Goal: Transaction & Acquisition: Download file/media

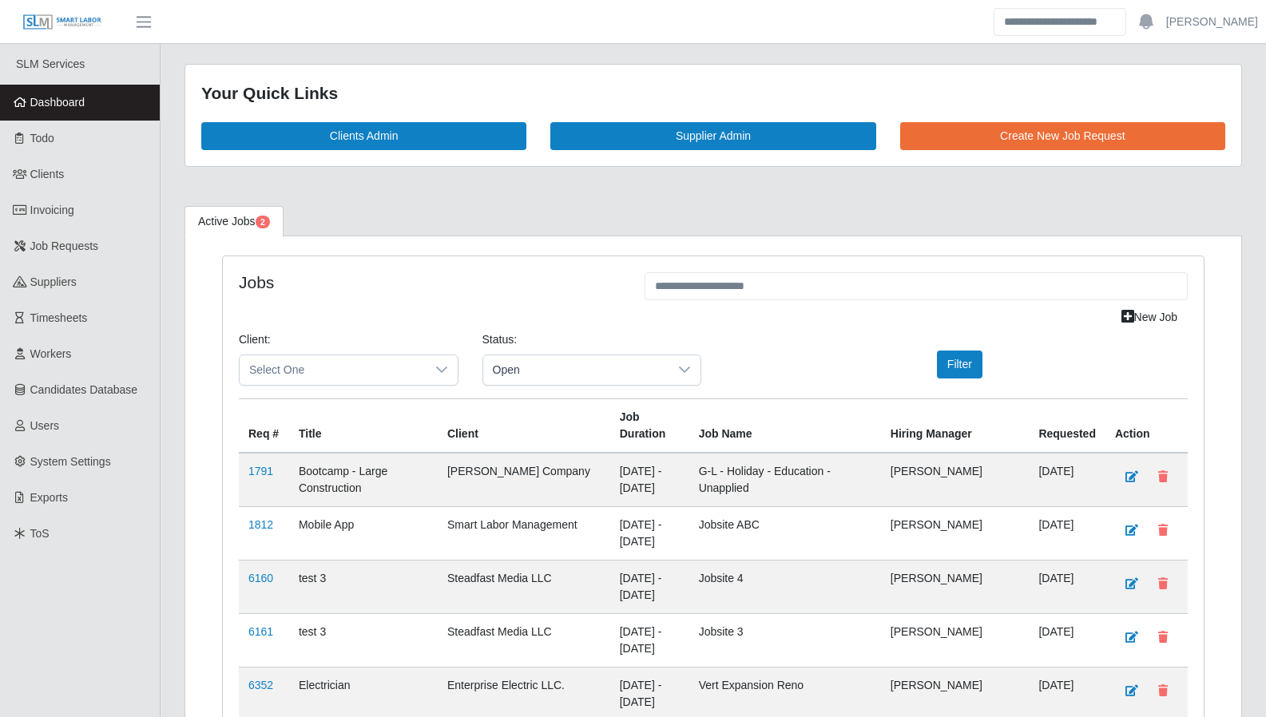
scroll to position [4065, 0]
click at [56, 154] on link "Todo" at bounding box center [80, 139] width 160 height 36
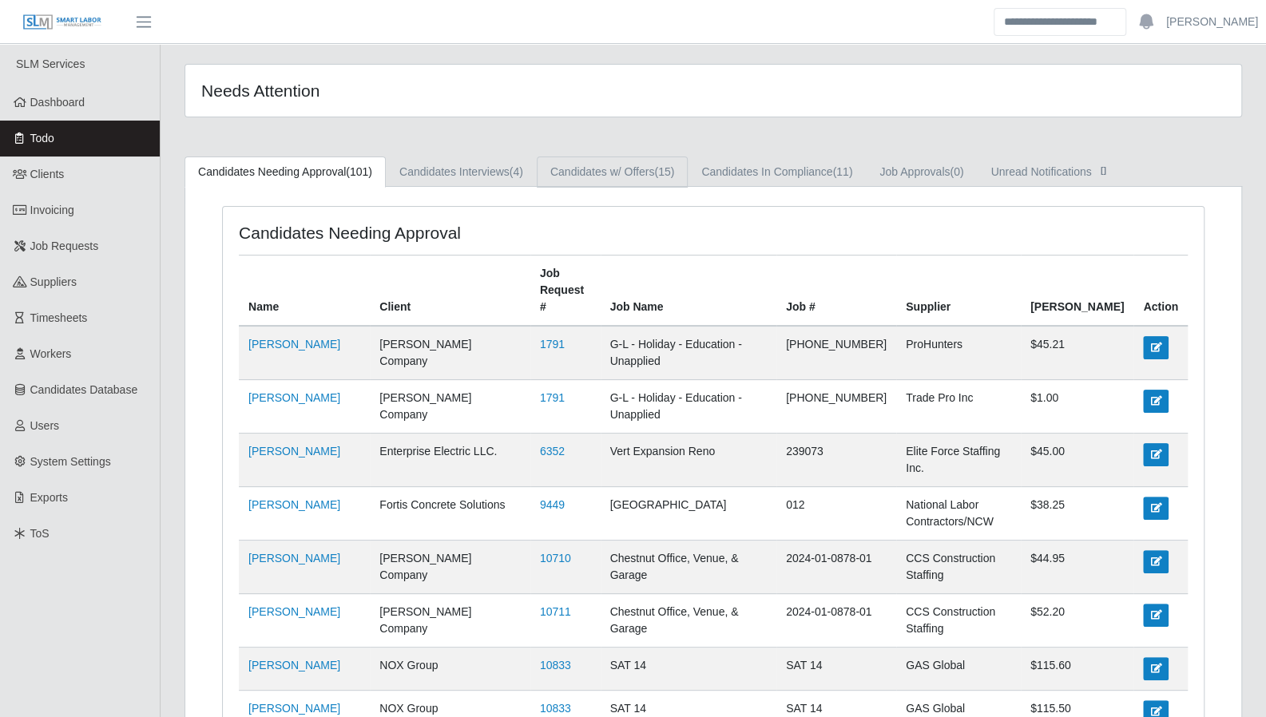
click at [661, 175] on span "(15)" at bounding box center [664, 171] width 20 height 13
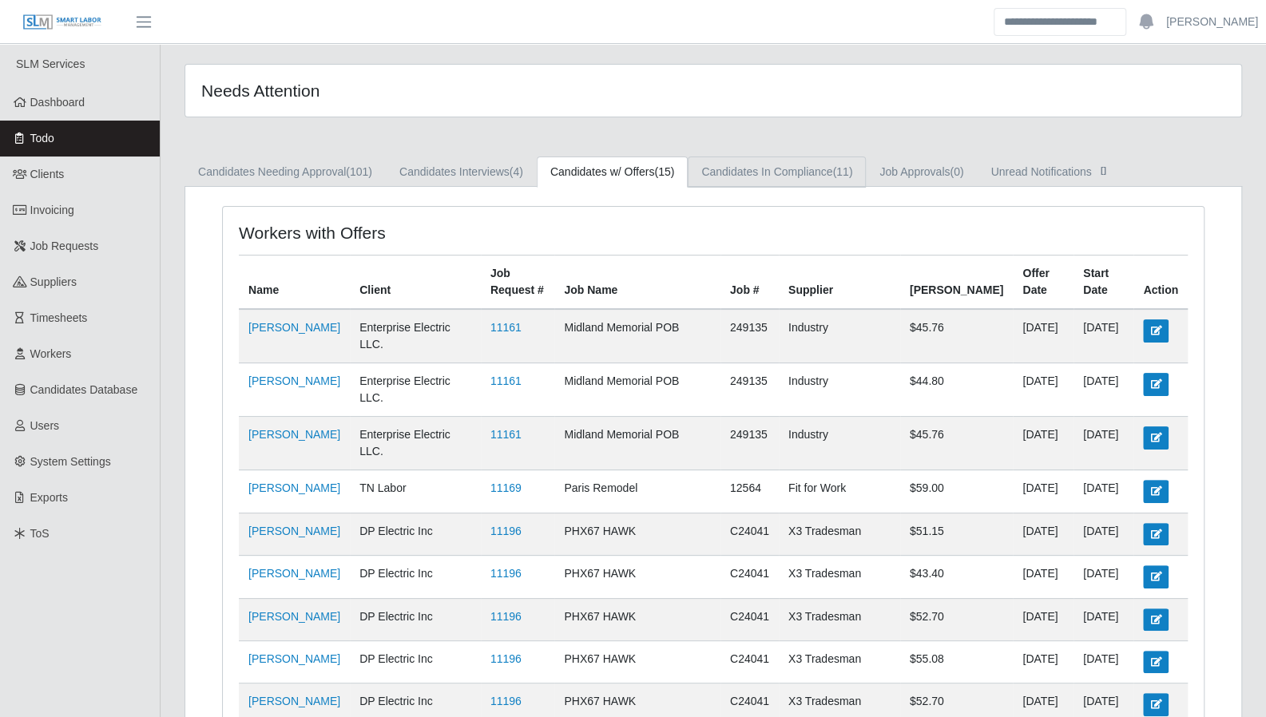
drag, startPoint x: 719, startPoint y: 177, endPoint x: 655, endPoint y: 178, distance: 63.9
click at [719, 177] on link "Candidates In Compliance (11)" at bounding box center [777, 172] width 178 height 31
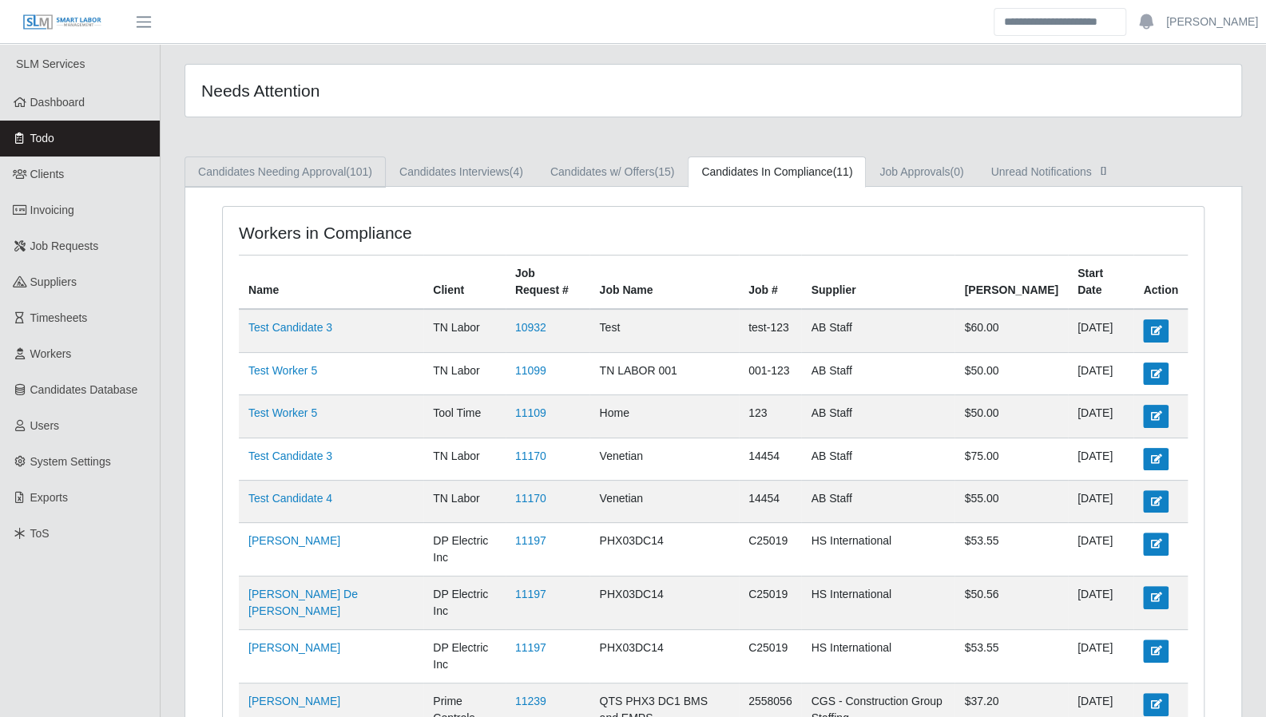
click at [348, 176] on span "(101)" at bounding box center [359, 171] width 26 height 13
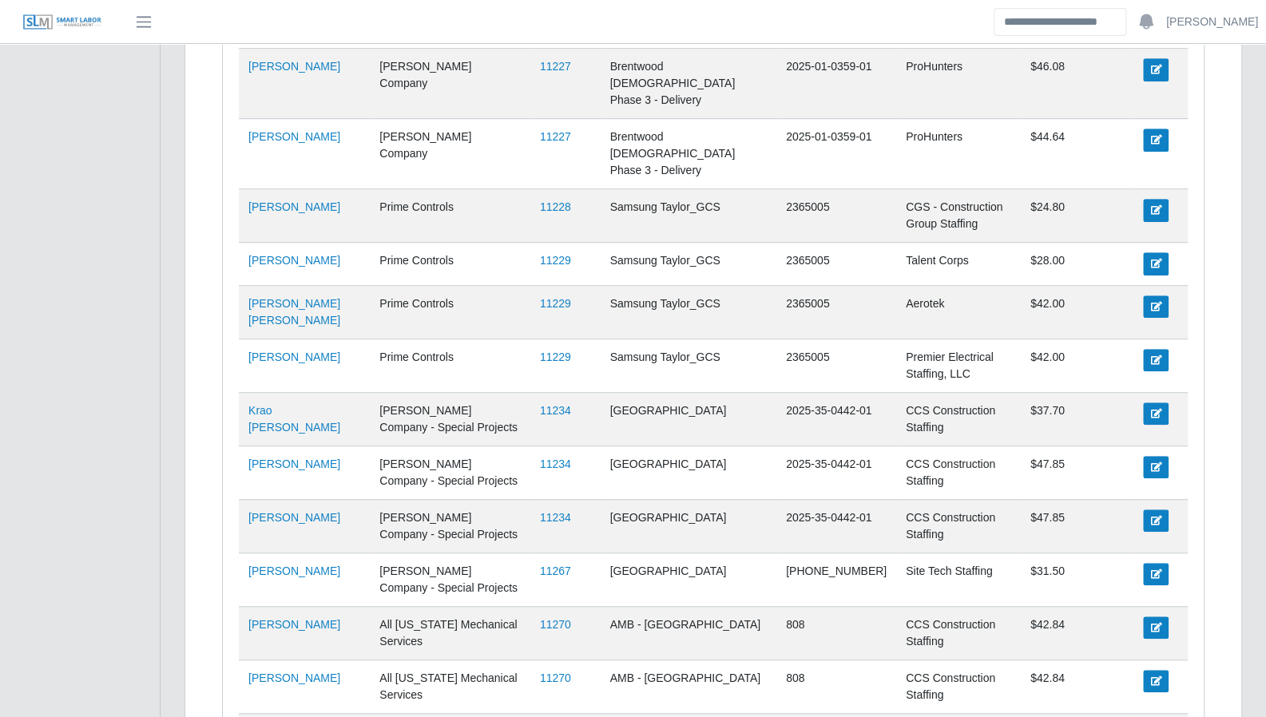
scroll to position [4419, 0]
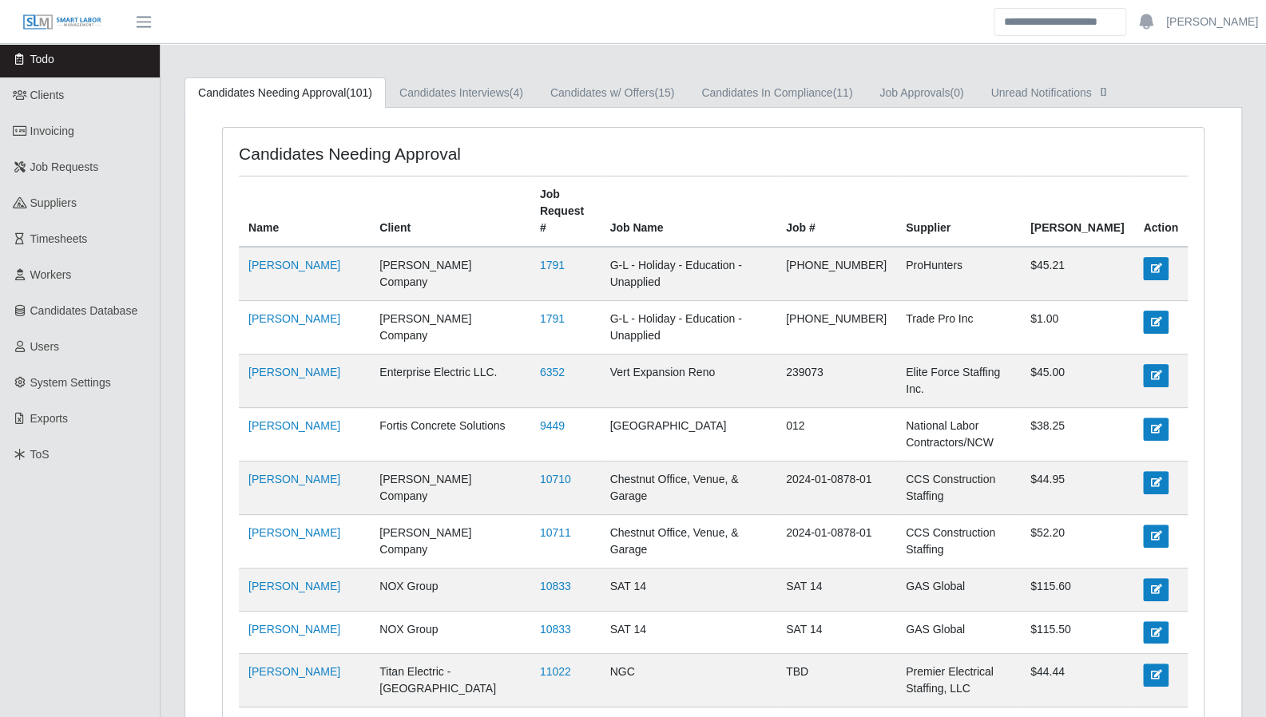
scroll to position [0, 0]
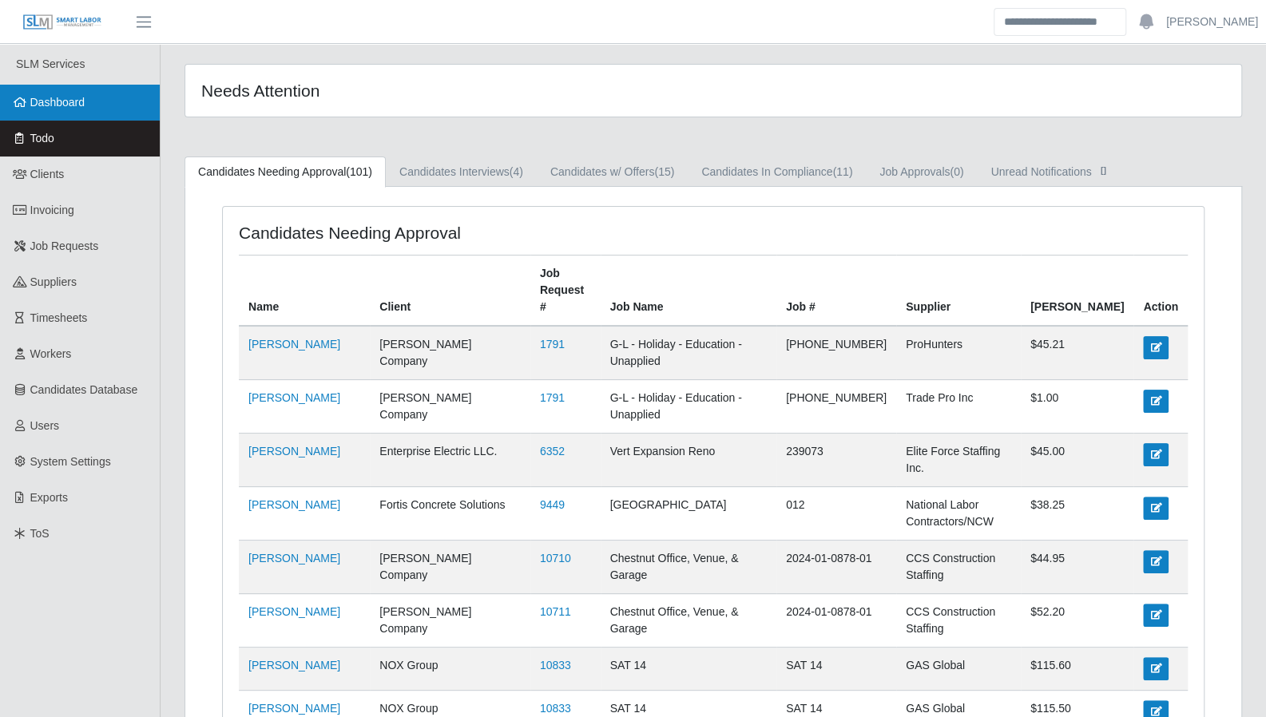
click at [55, 111] on link "Dashboard" at bounding box center [80, 103] width 160 height 36
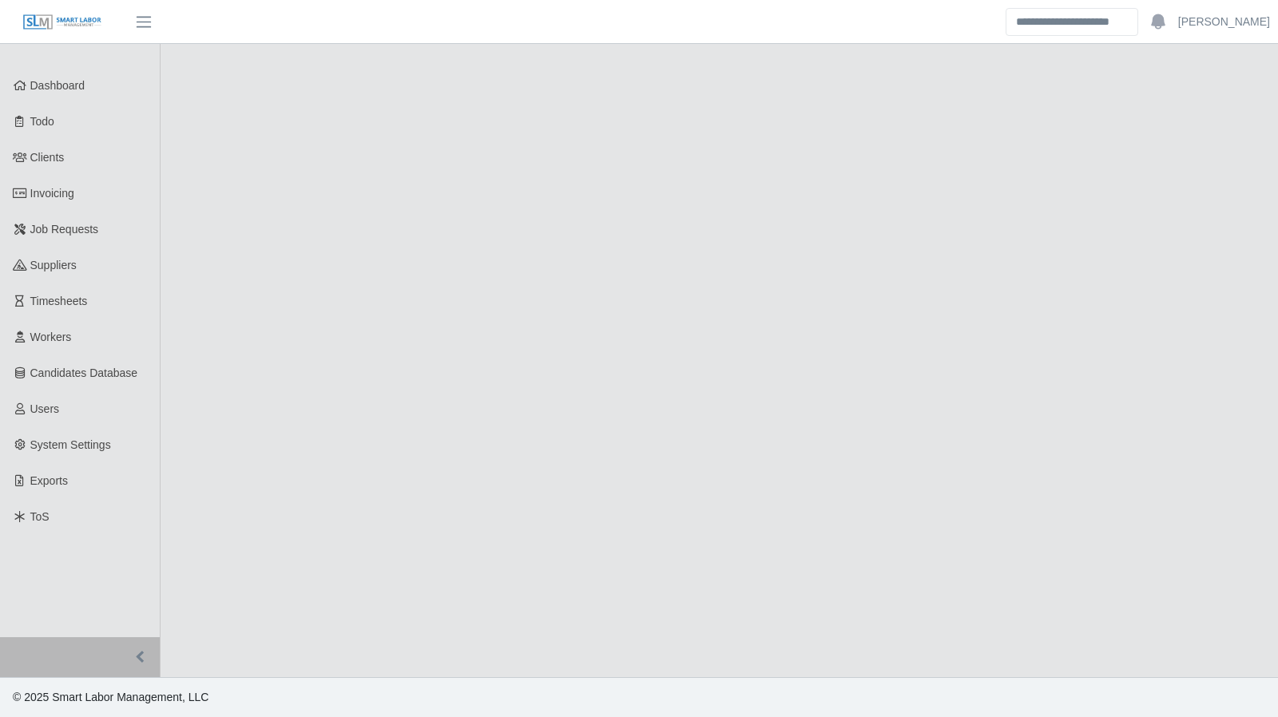
select select "****"
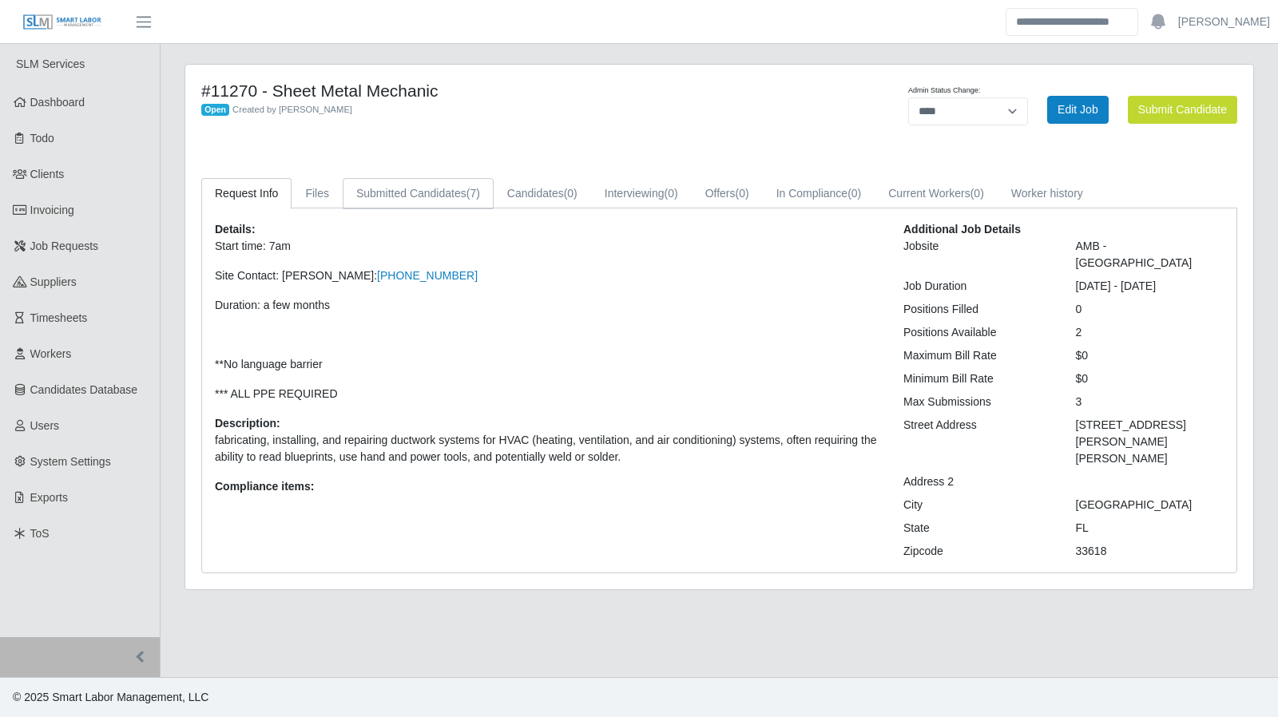
click at [454, 198] on link "Submitted Candidates (7)" at bounding box center [418, 193] width 151 height 31
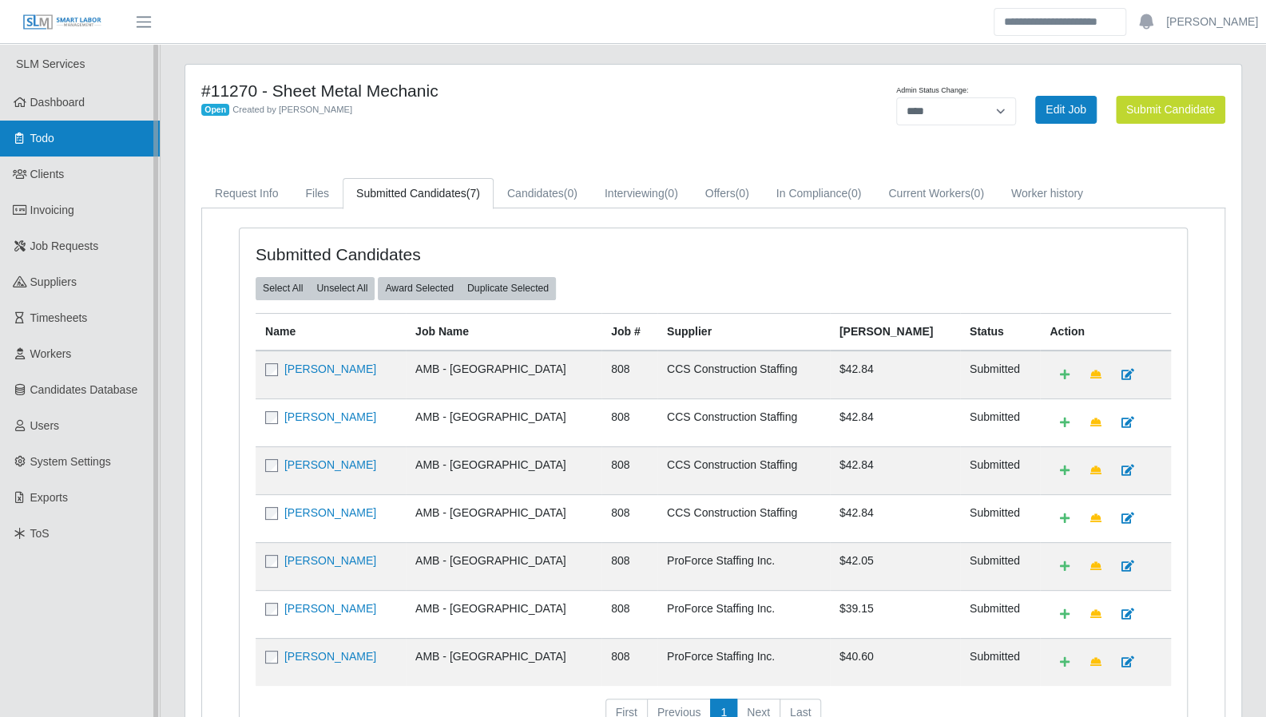
click at [105, 121] on link "Todo" at bounding box center [80, 139] width 160 height 36
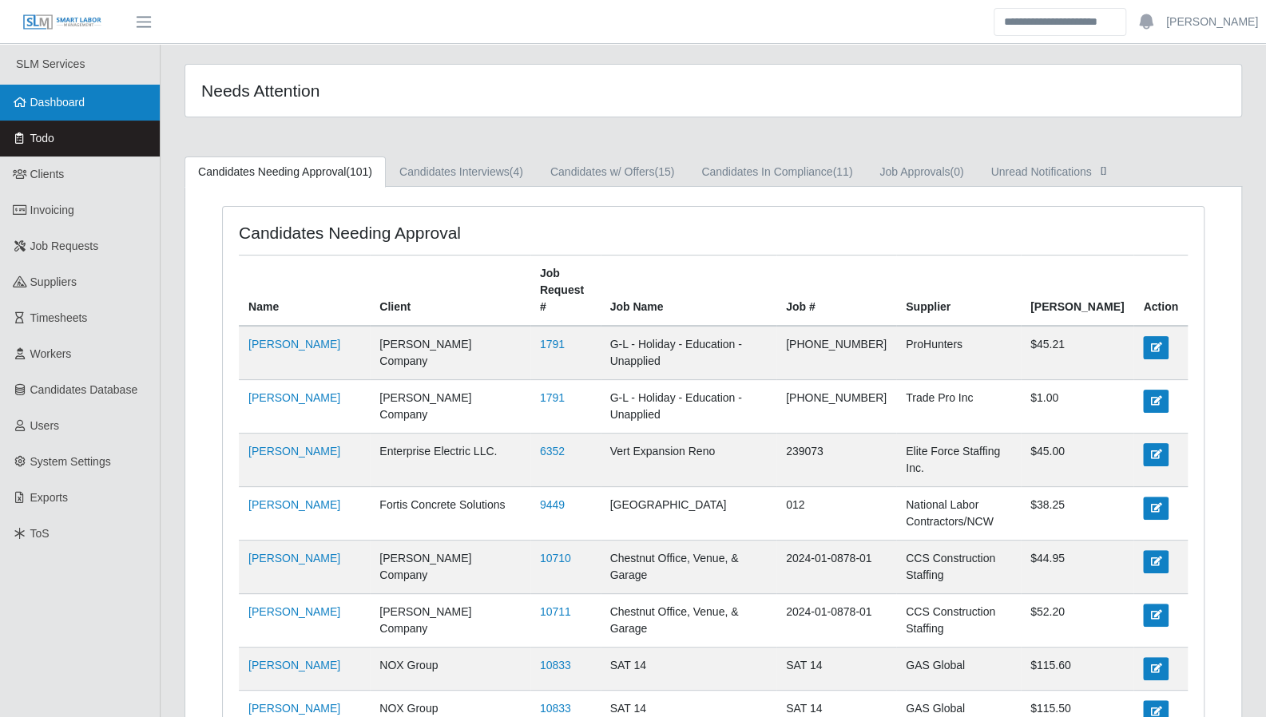
click at [85, 105] on span "Dashboard" at bounding box center [57, 102] width 55 height 13
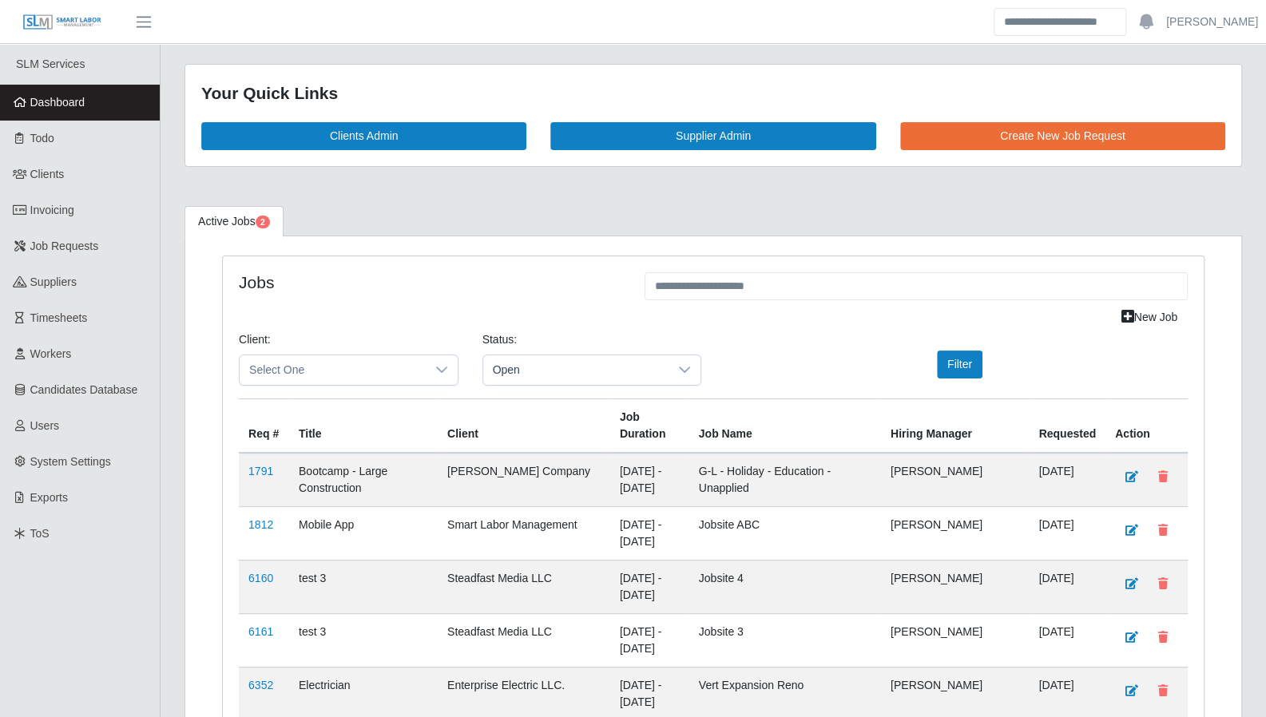
click at [70, 96] on span "Dashboard" at bounding box center [57, 102] width 55 height 13
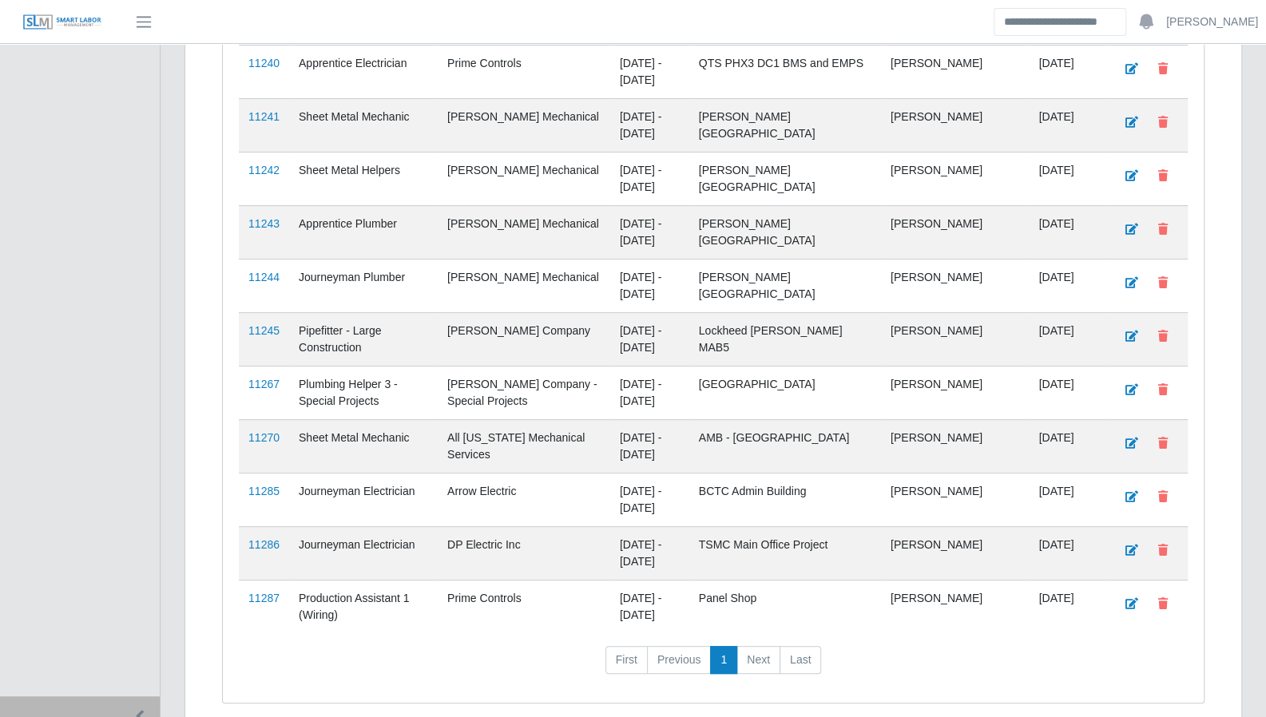
scroll to position [3905, 0]
drag, startPoint x: 1128, startPoint y: 622, endPoint x: 1098, endPoint y: 622, distance: 30.4
click at [1128, 646] on nav "First Previous 1 Next Last" at bounding box center [713, 667] width 949 height 42
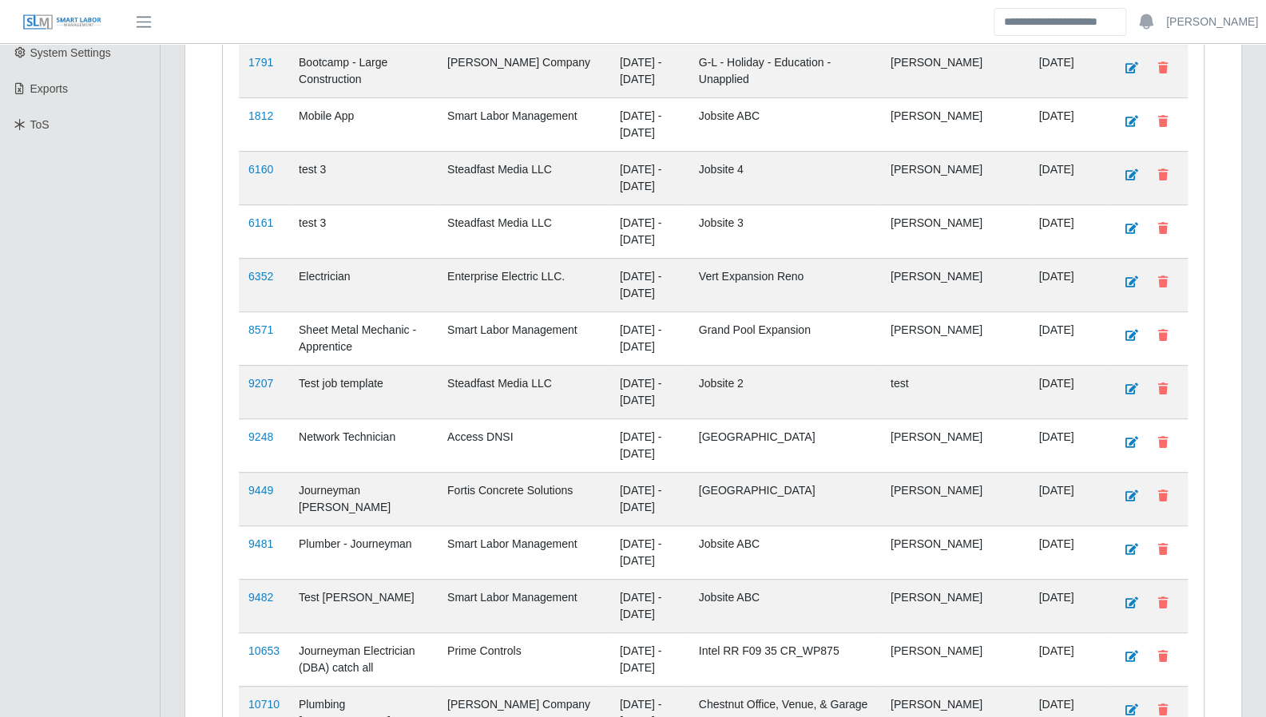
scroll to position [0, 0]
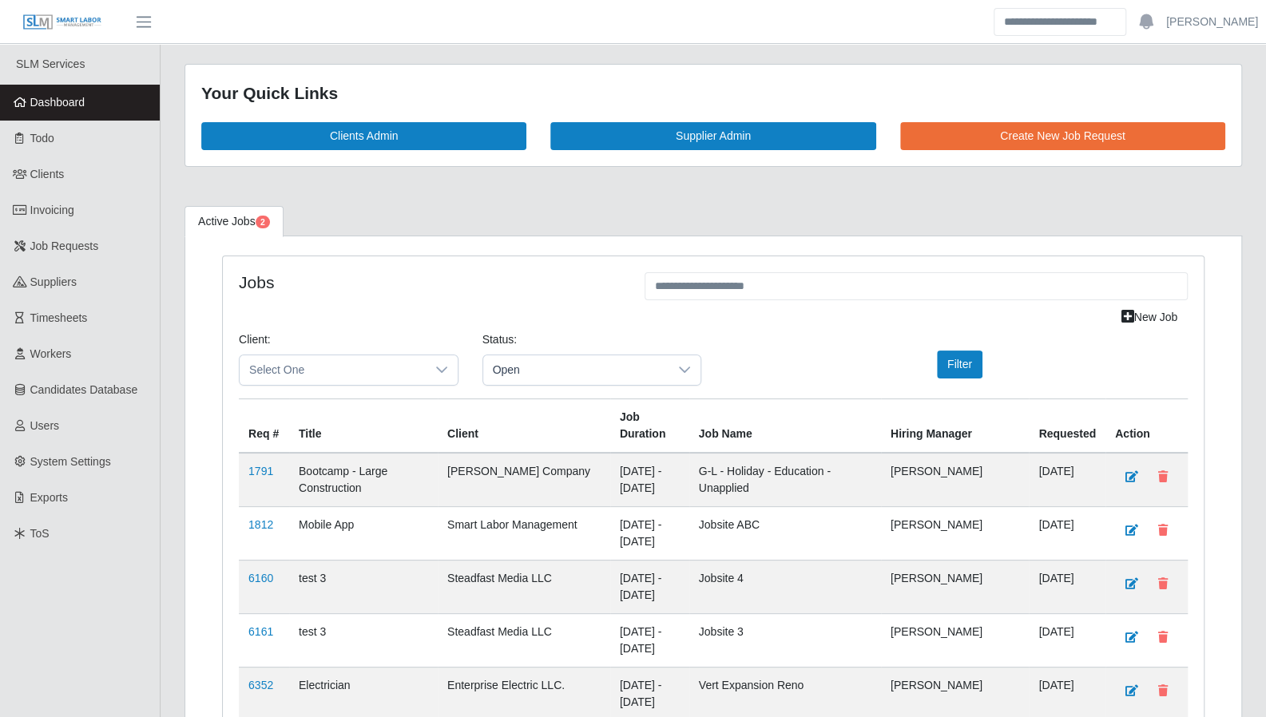
click at [59, 105] on span "Dashboard" at bounding box center [57, 102] width 55 height 13
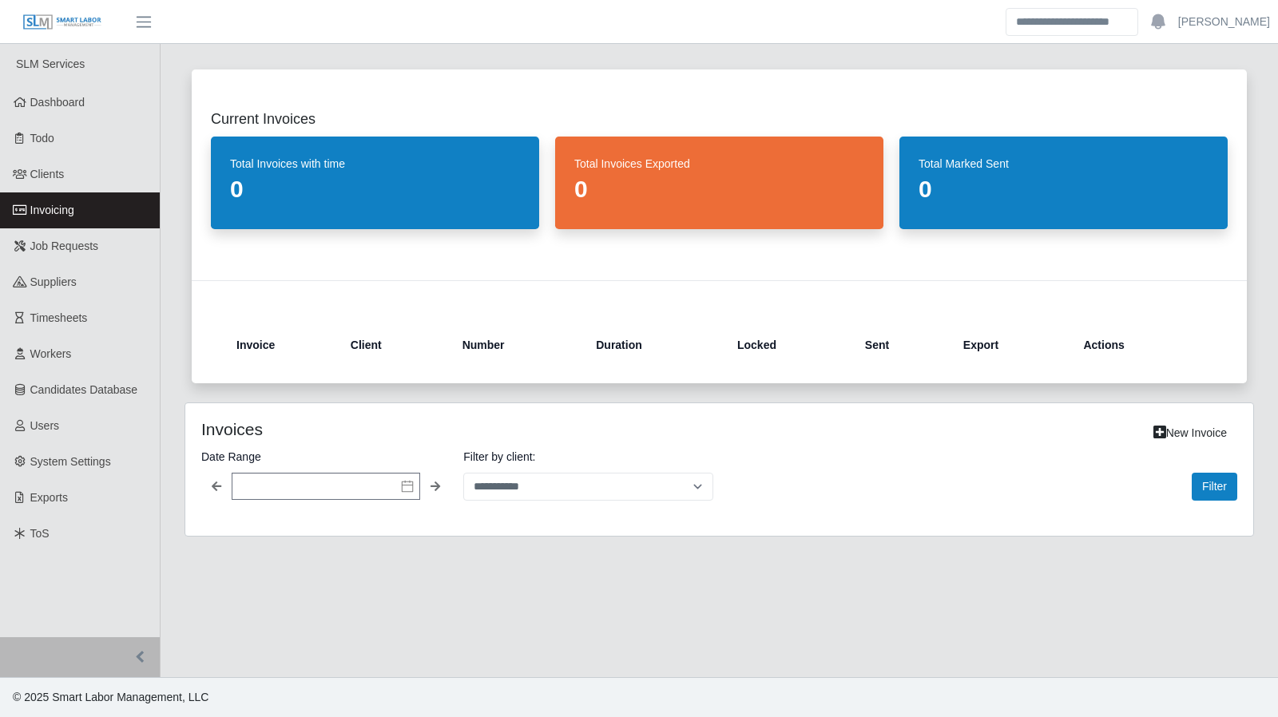
click at [52, 217] on span "Invoicing" at bounding box center [52, 210] width 44 height 13
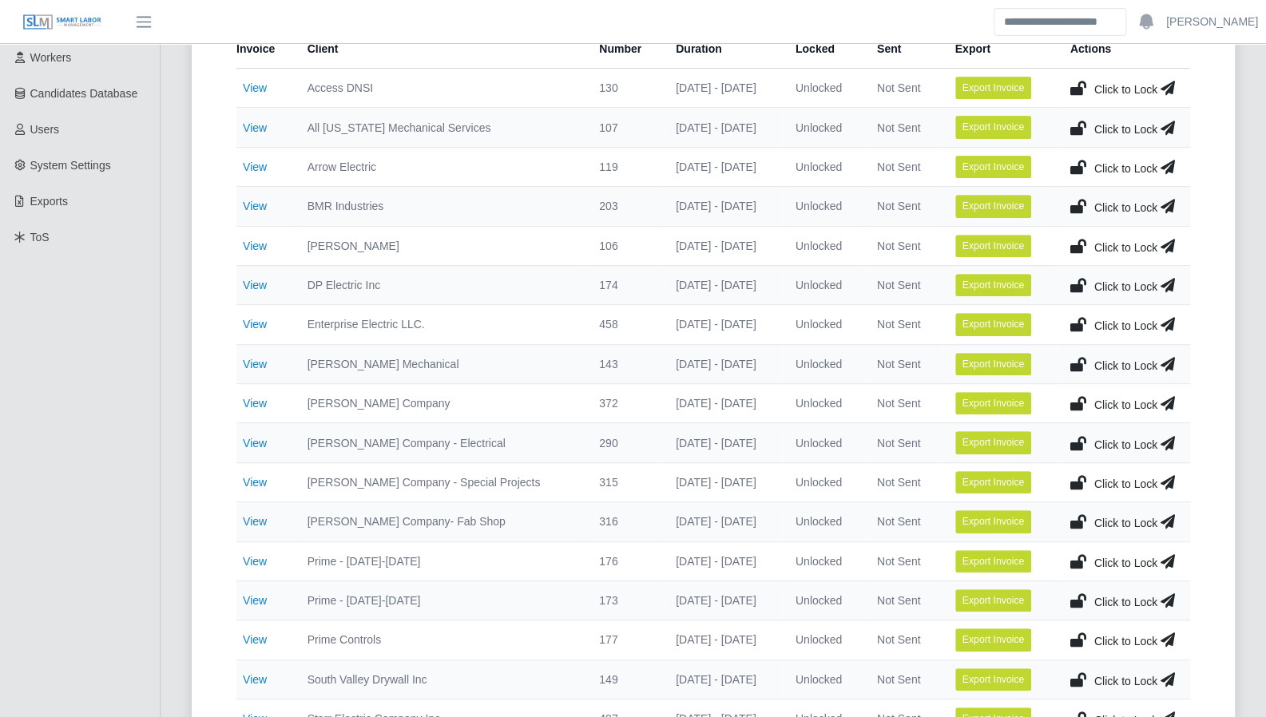
scroll to position [300, 0]
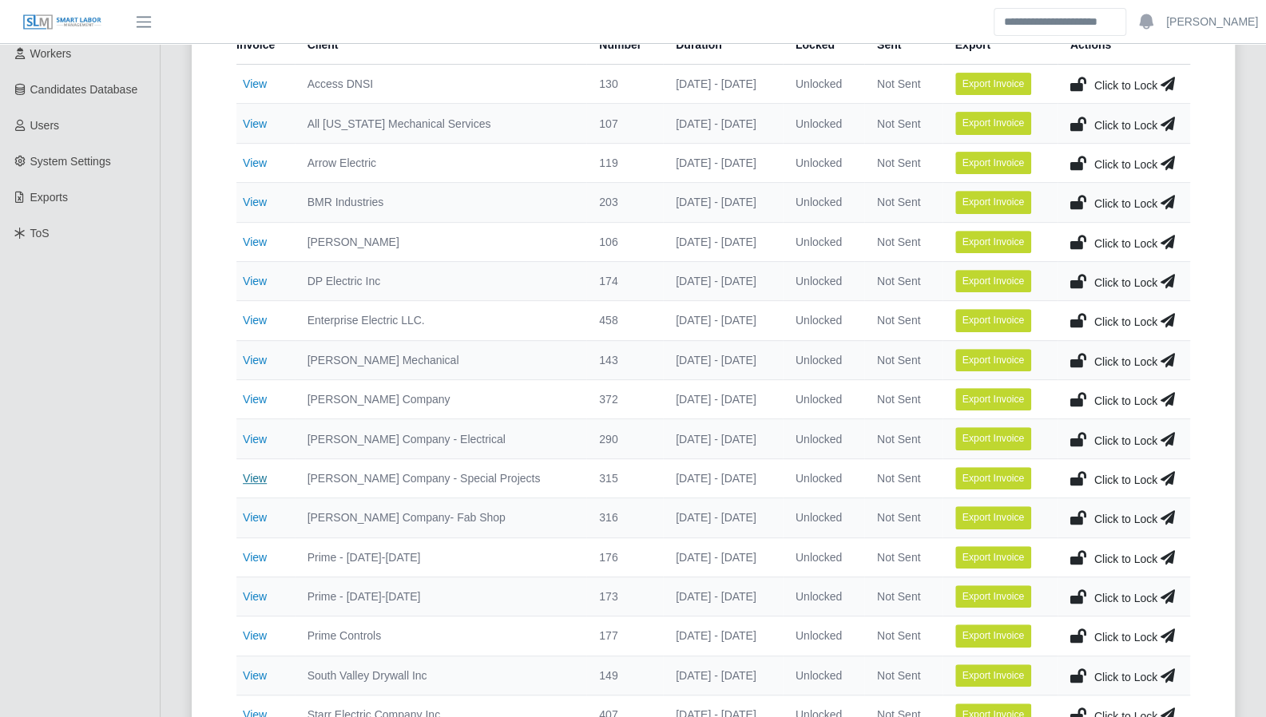
click at [252, 476] on link "View" at bounding box center [255, 478] width 24 height 13
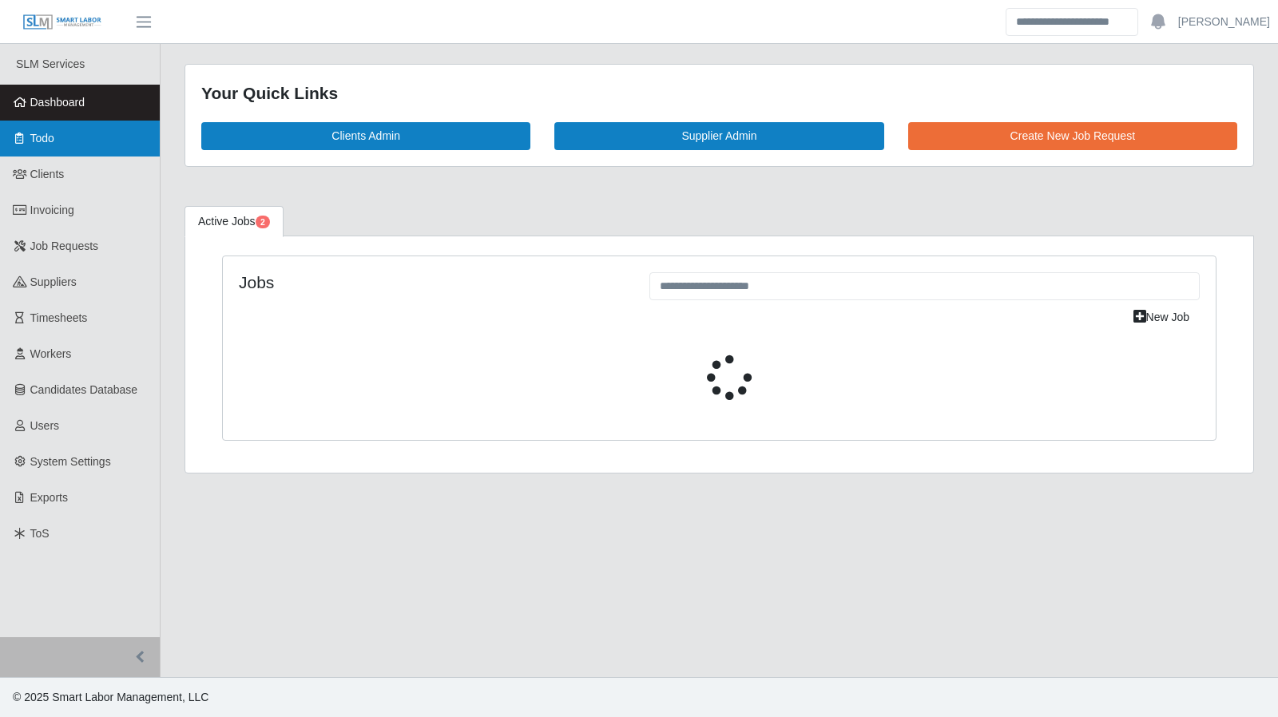
click at [96, 147] on link "Todo" at bounding box center [80, 139] width 160 height 36
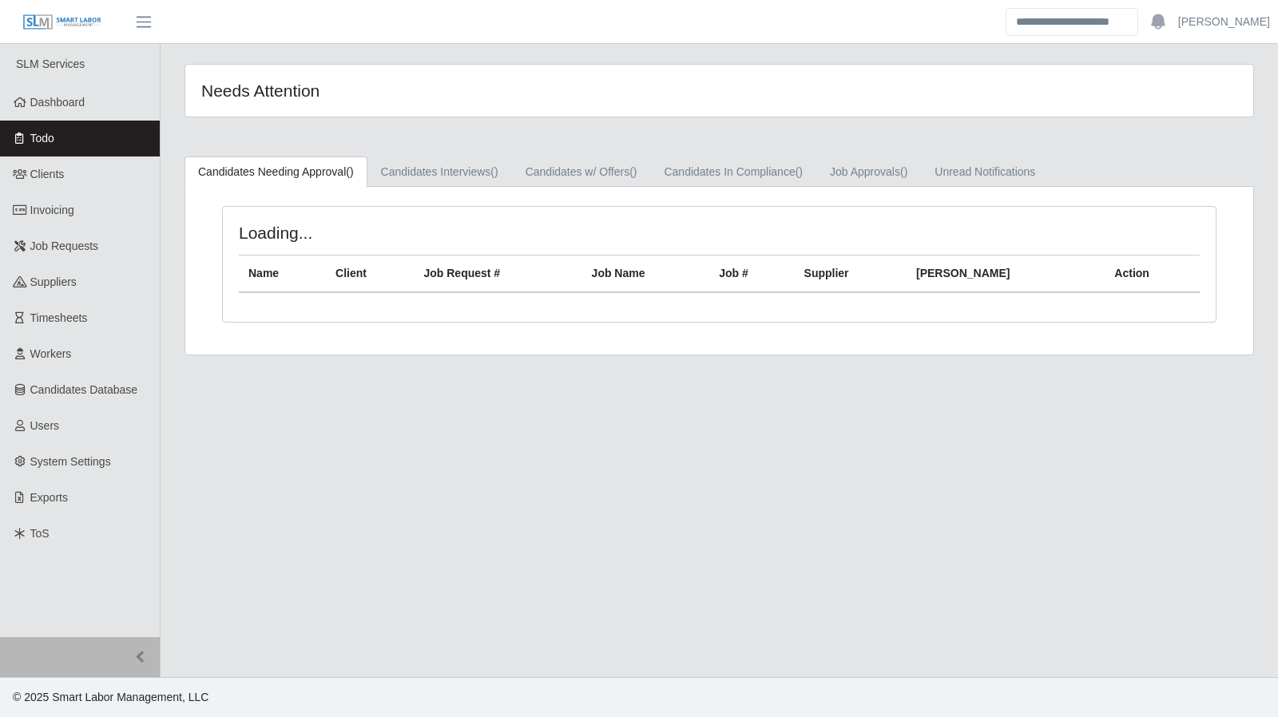
click at [67, 132] on link "Todo" at bounding box center [80, 139] width 160 height 36
click at [50, 101] on span "Dashboard" at bounding box center [57, 102] width 55 height 13
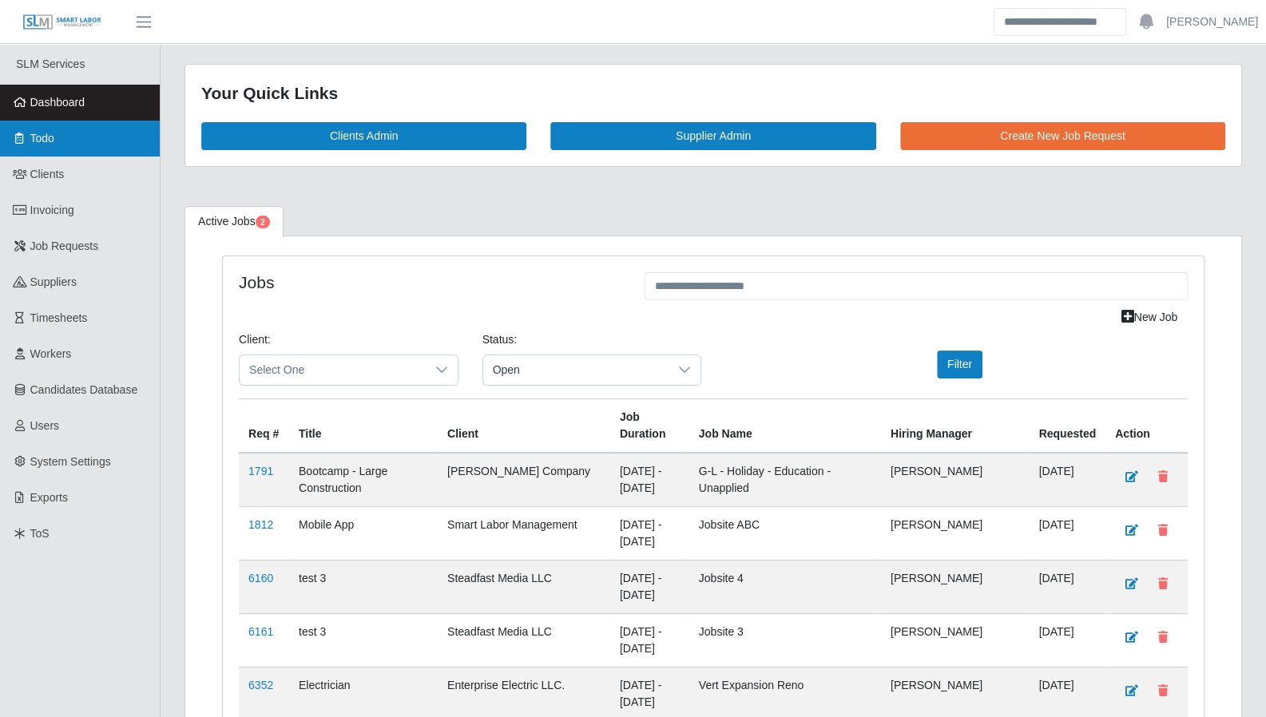
click at [58, 148] on link "Todo" at bounding box center [80, 139] width 160 height 36
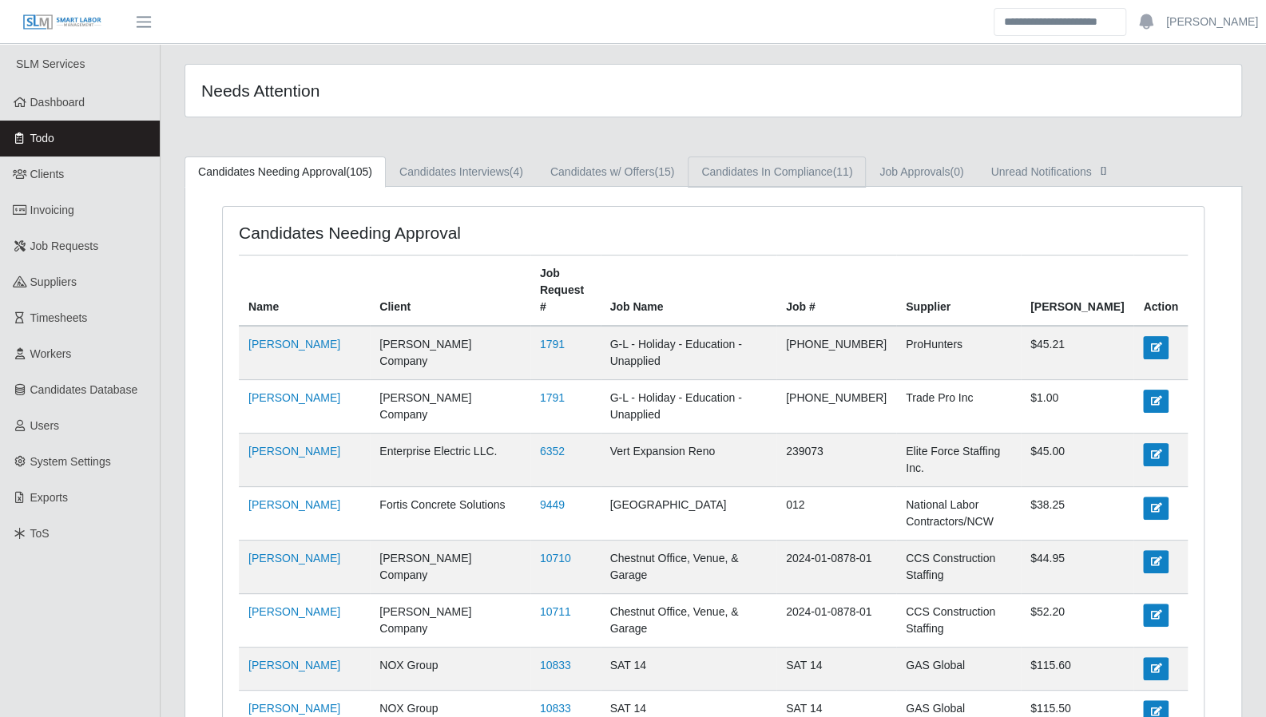
click at [802, 170] on link "Candidates In Compliance (11)" at bounding box center [777, 172] width 178 height 31
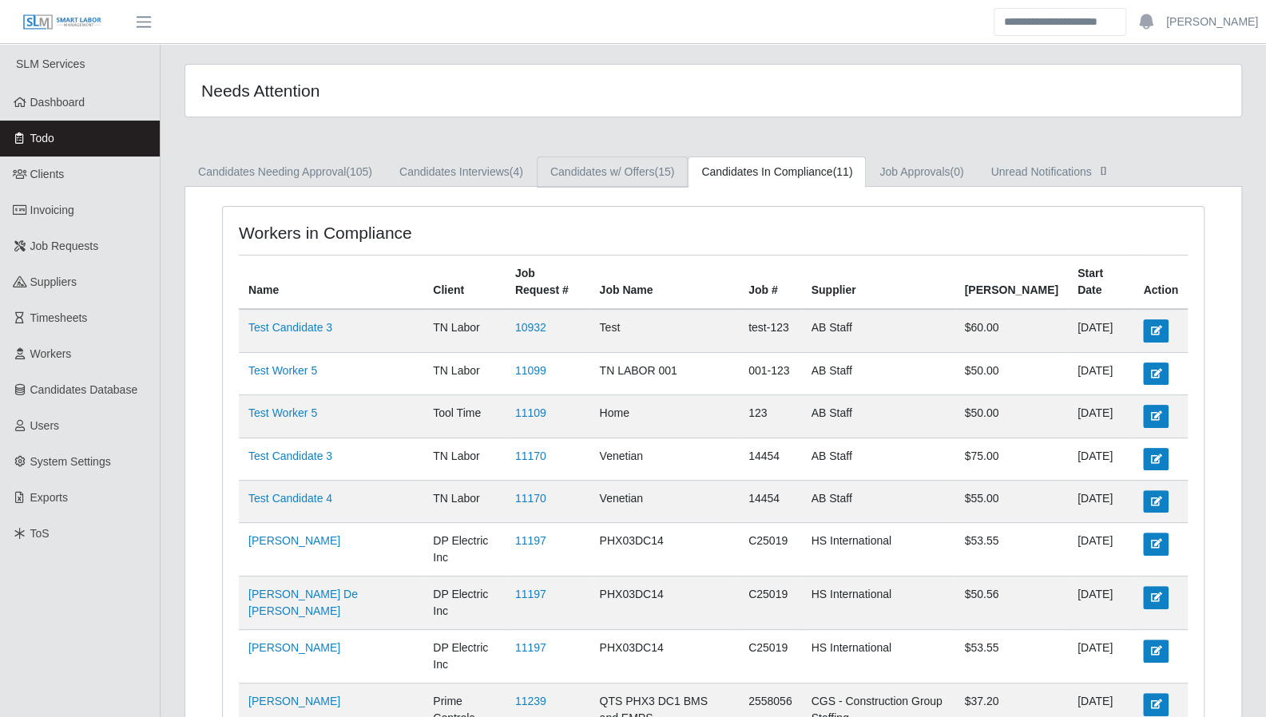
click at [634, 178] on link "Candidates w/ Offers (15)" at bounding box center [612, 172] width 151 height 31
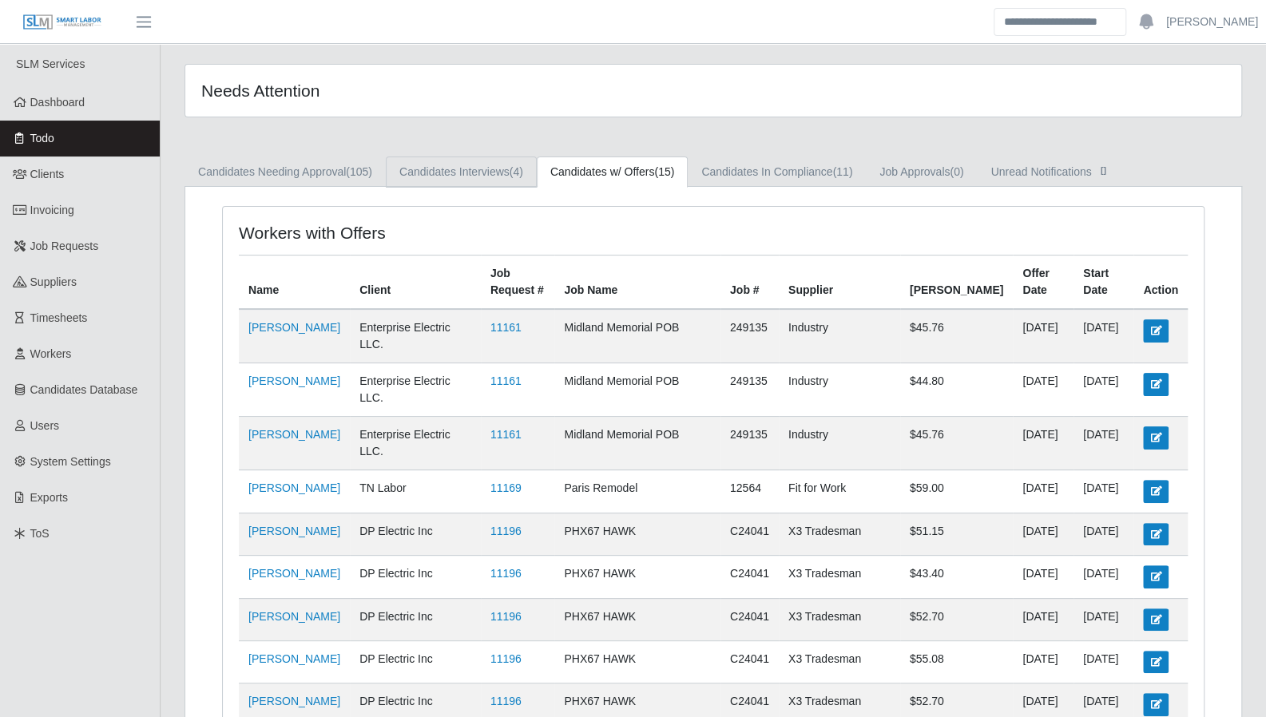
click at [471, 177] on link "Candidates Interviews (4)" at bounding box center [461, 172] width 151 height 31
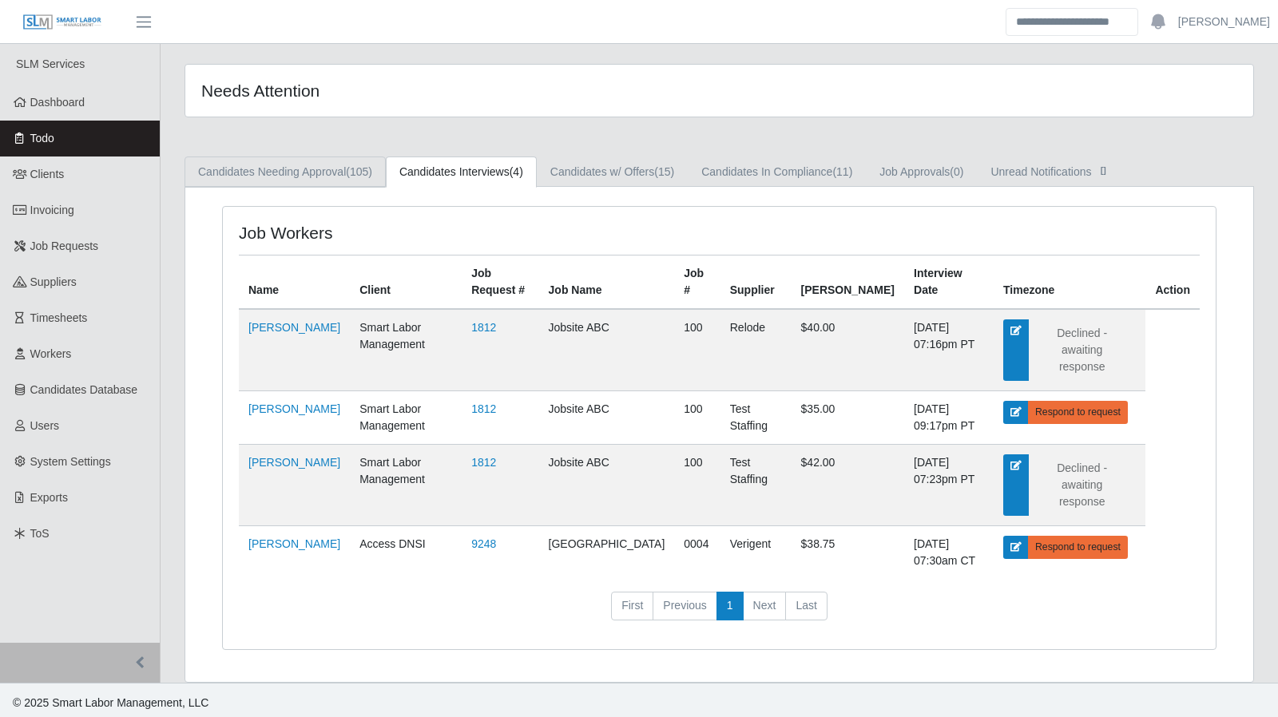
click at [348, 162] on link "Candidates Needing Approval (105)" at bounding box center [285, 172] width 201 height 31
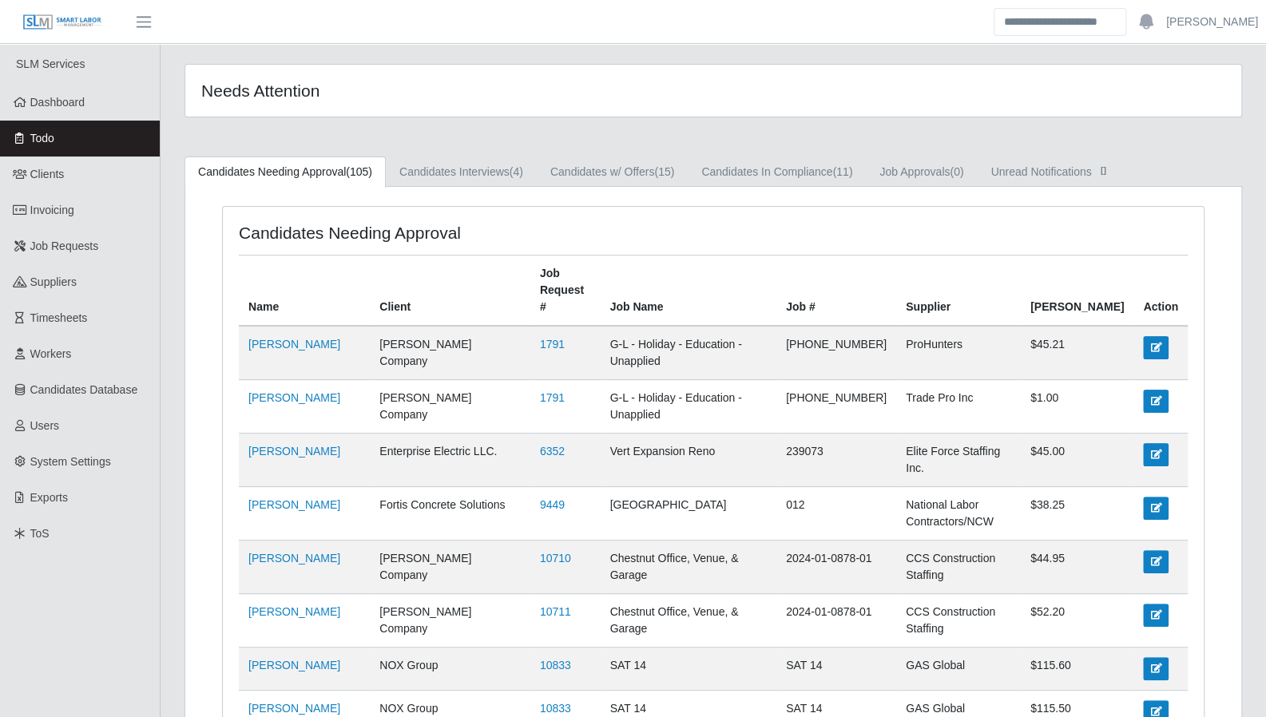
drag, startPoint x: 45, startPoint y: 70, endPoint x: 54, endPoint y: 81, distance: 14.1
click at [70, 98] on span "Dashboard" at bounding box center [57, 102] width 55 height 13
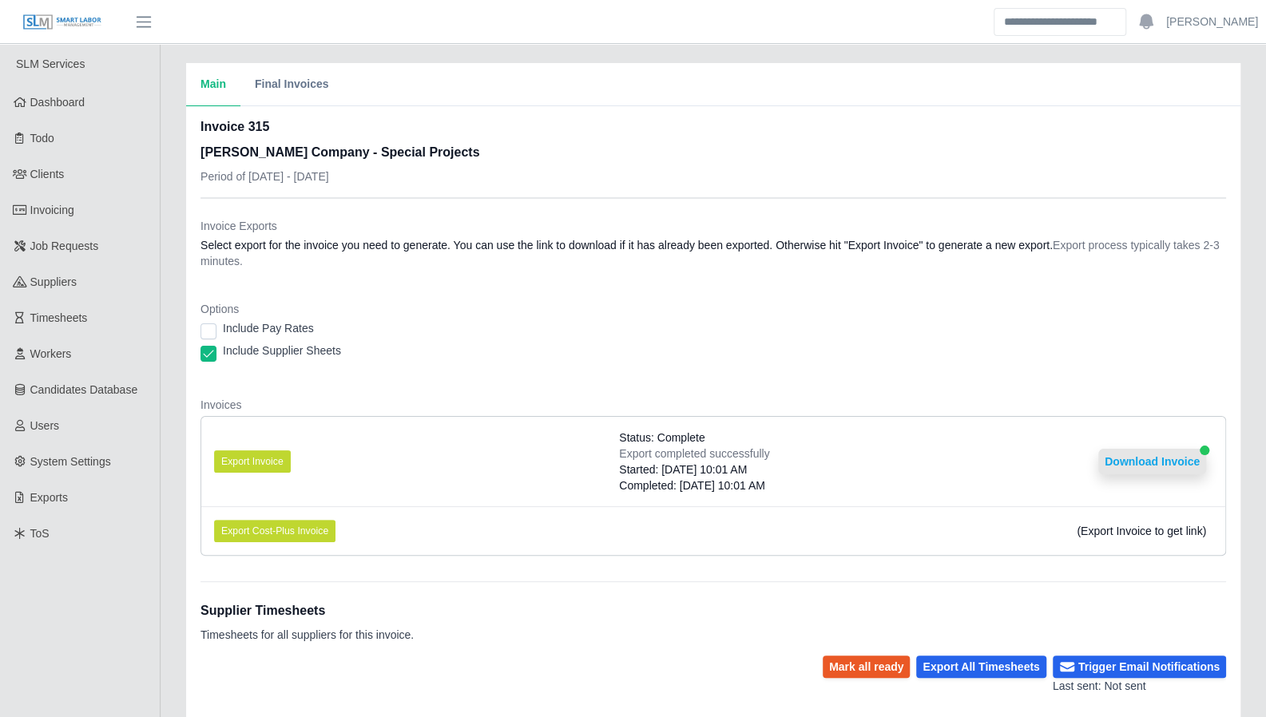
click at [1126, 452] on button "Download Invoice" at bounding box center [1152, 462] width 108 height 26
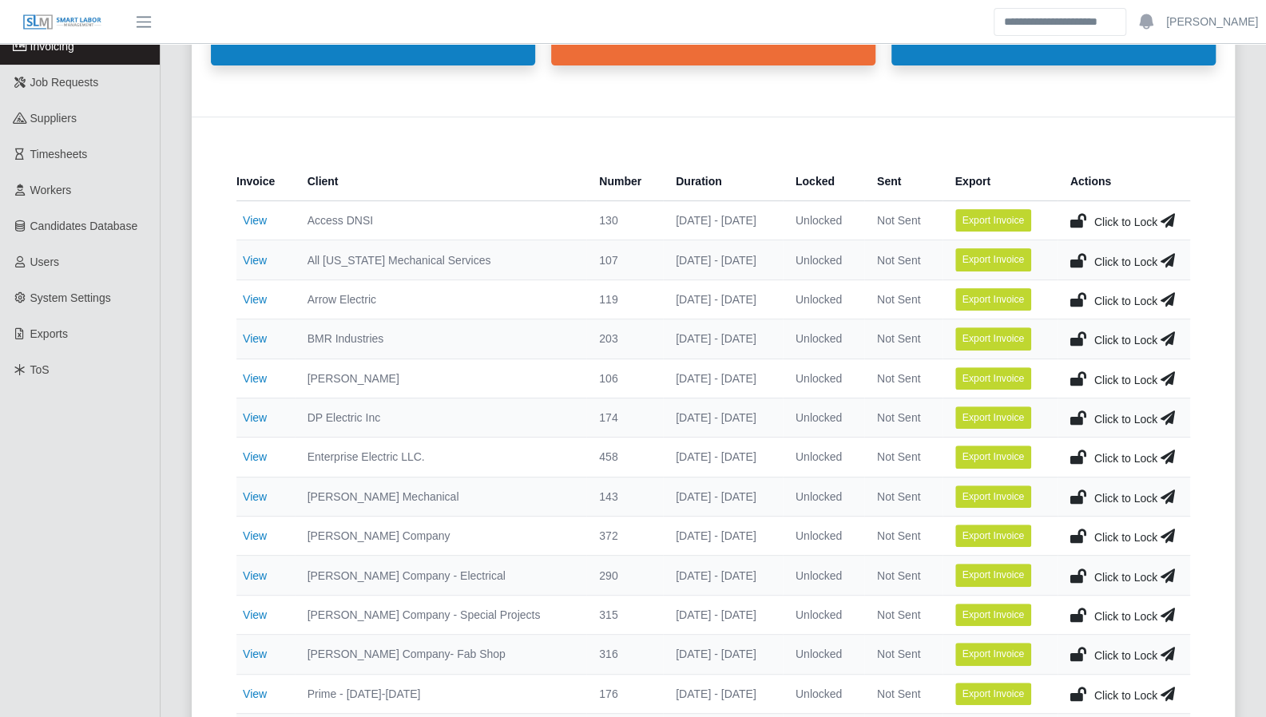
scroll to position [183, 0]
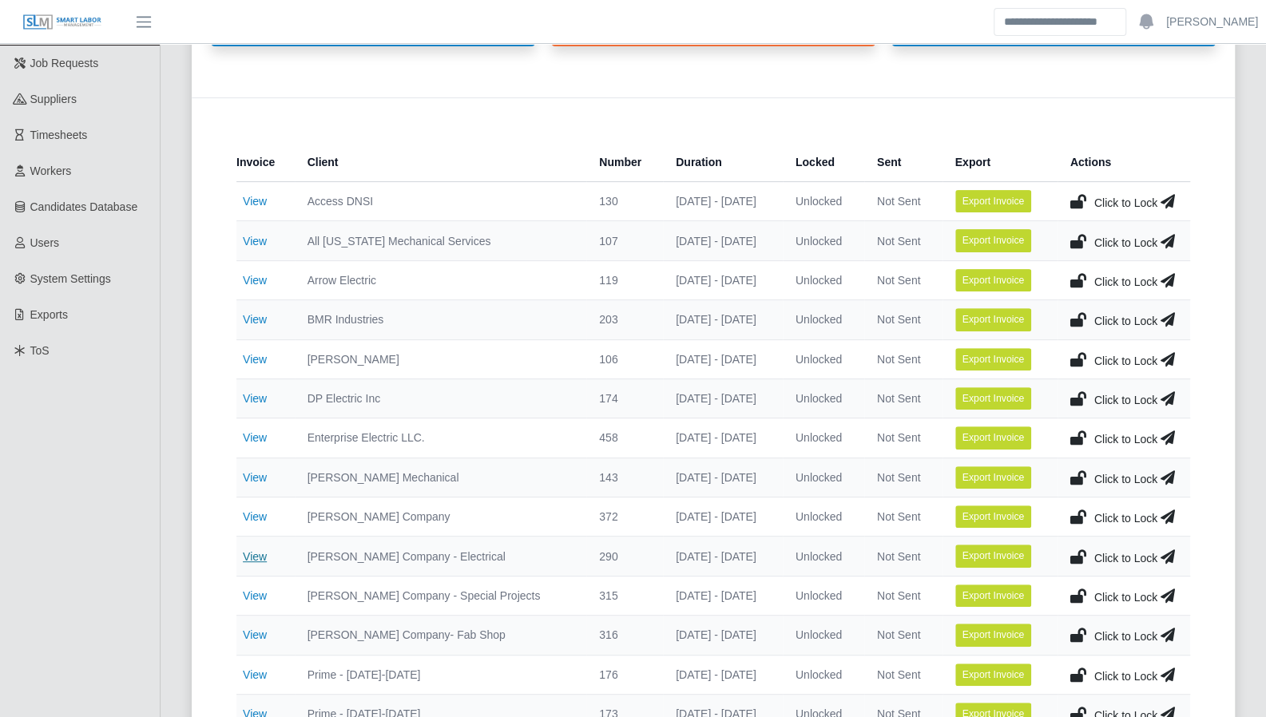
click at [256, 552] on link "View" at bounding box center [255, 556] width 24 height 13
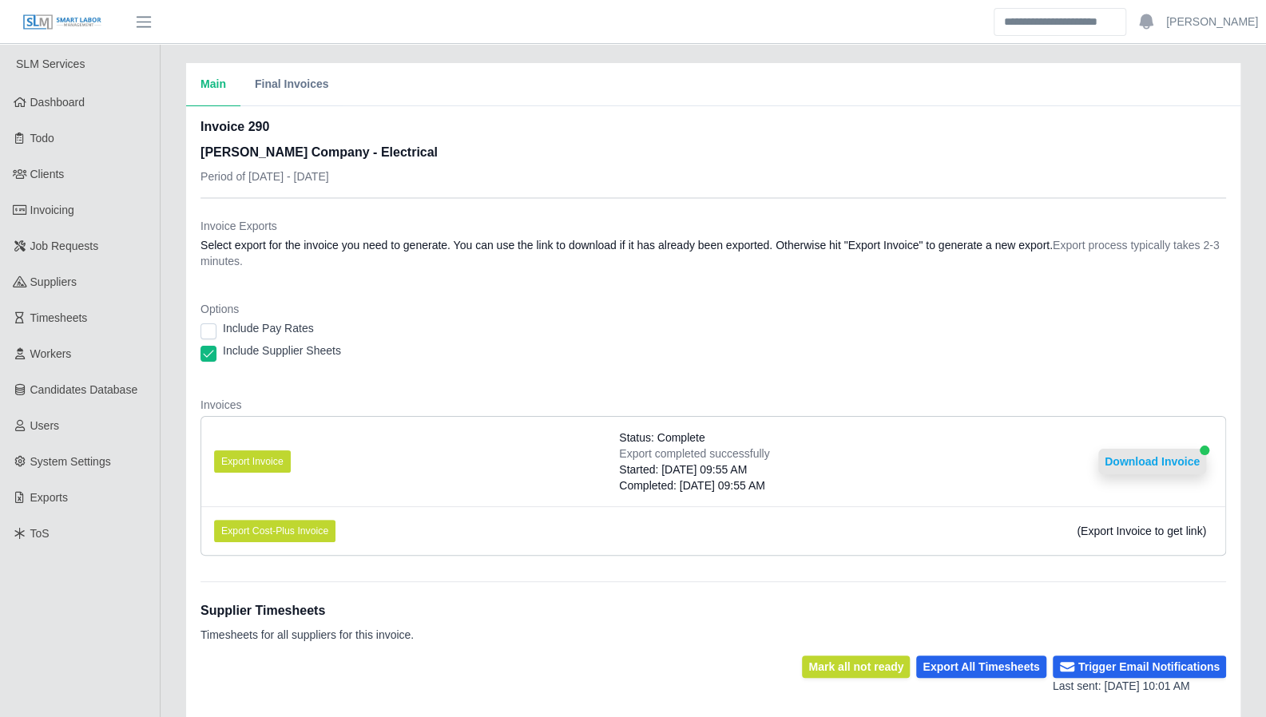
click at [1162, 463] on button "Download Invoice" at bounding box center [1152, 462] width 108 height 26
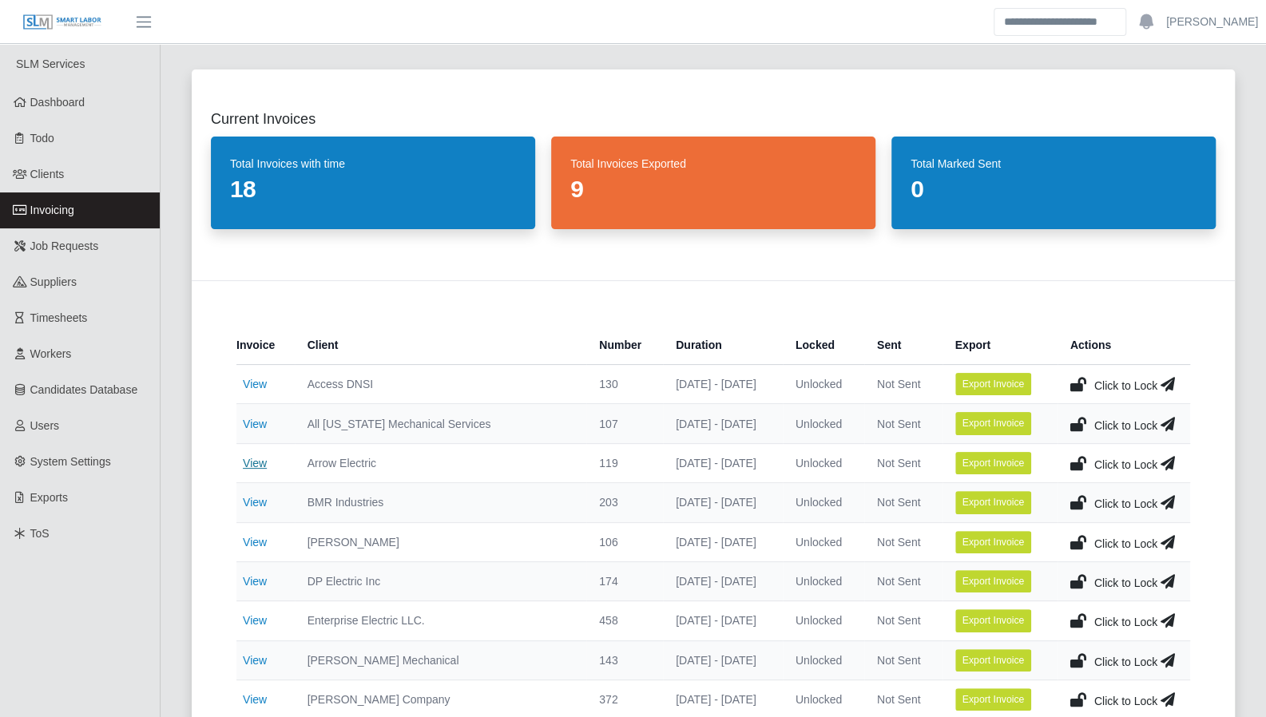
click at [251, 461] on link "View" at bounding box center [255, 463] width 24 height 13
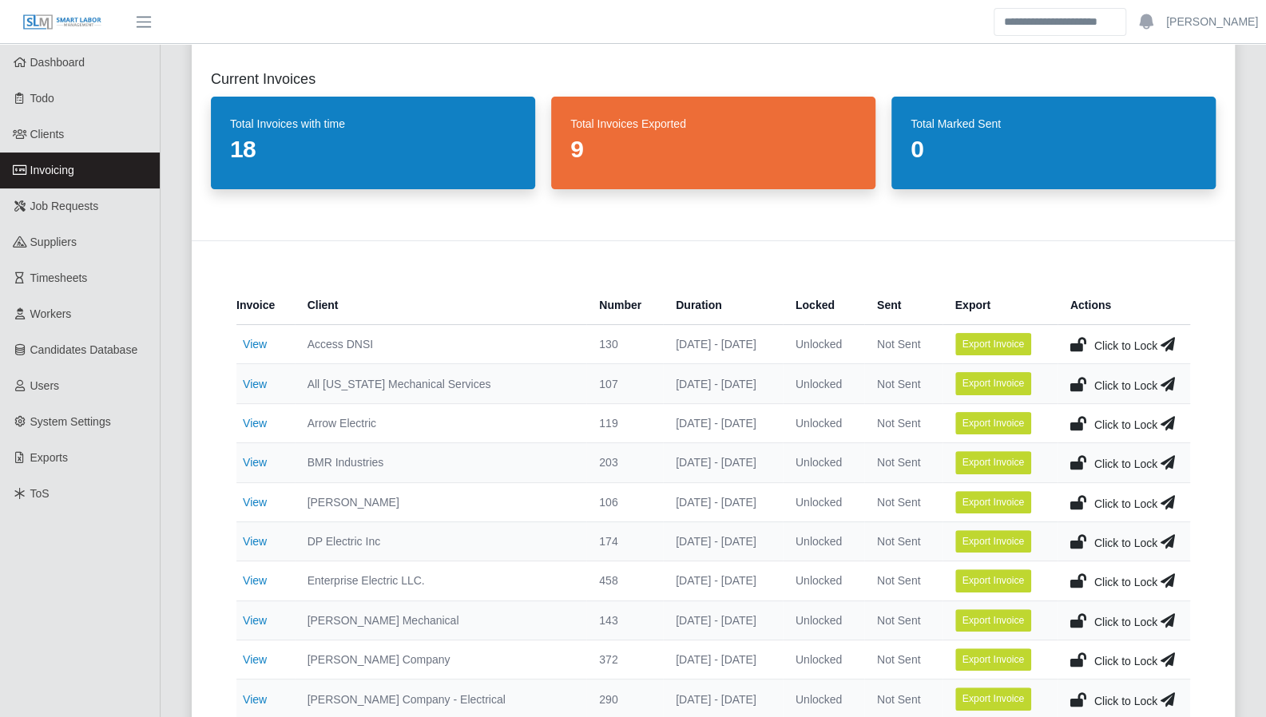
scroll to position [72, 0]
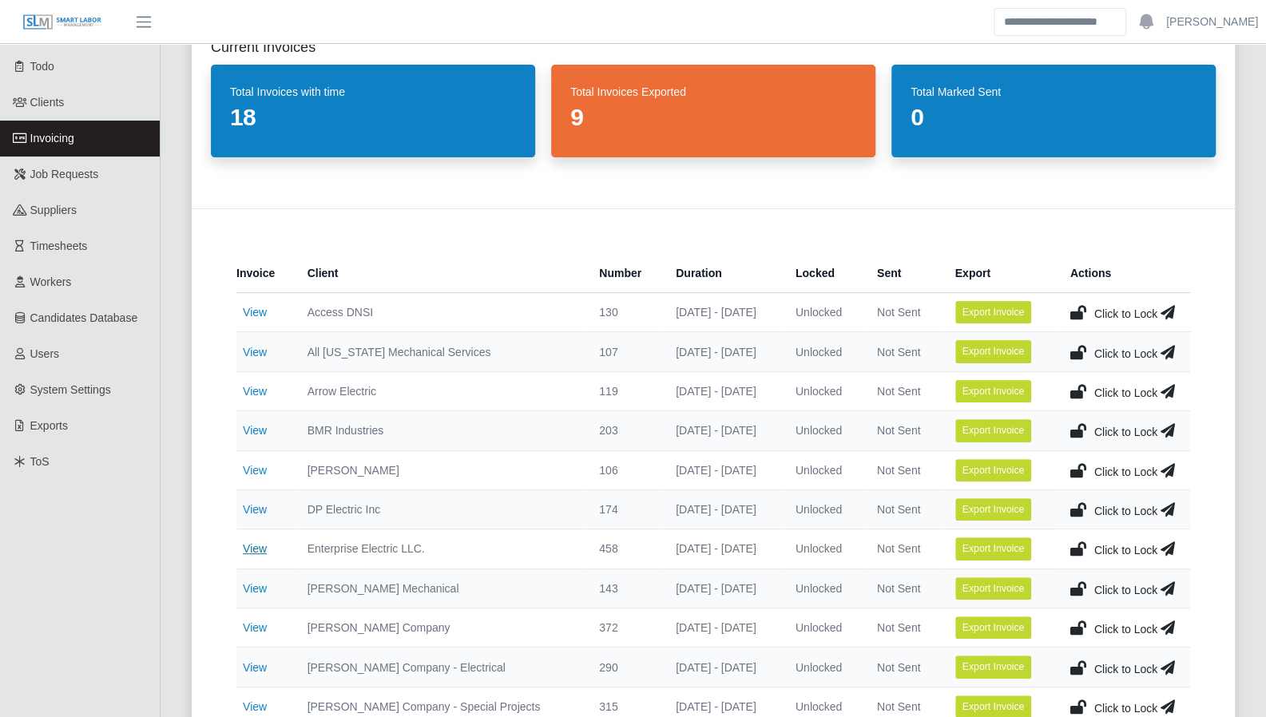
click at [250, 548] on link "View" at bounding box center [255, 548] width 24 height 13
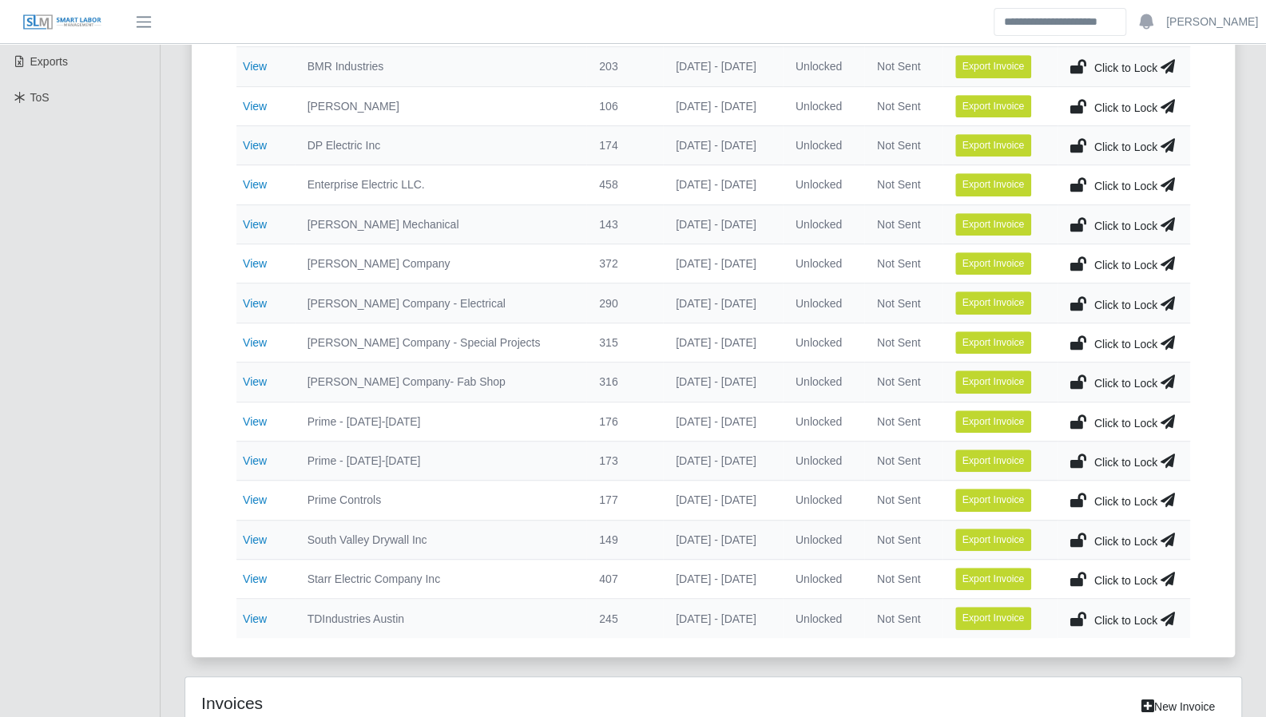
scroll to position [439, 0]
